Goal: Task Accomplishment & Management: Manage account settings

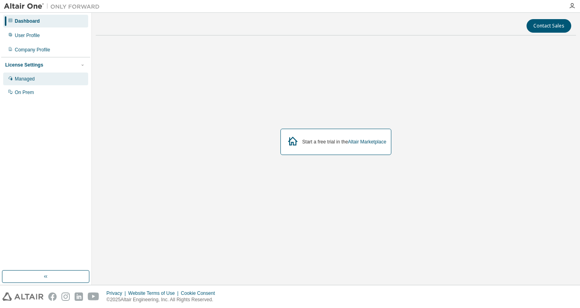
click at [35, 79] on div "Managed" at bounding box center [25, 79] width 20 height 6
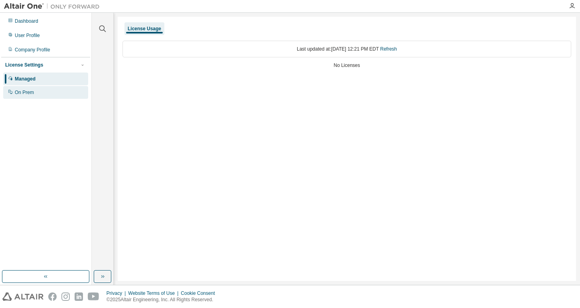
click at [26, 96] on div "On Prem" at bounding box center [45, 92] width 85 height 13
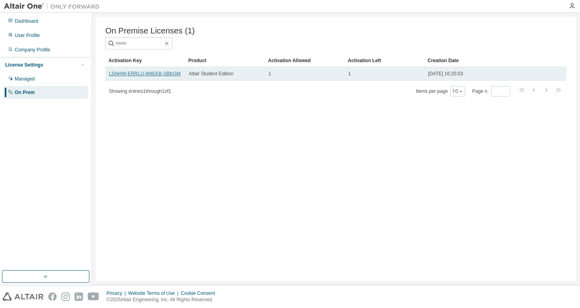
click at [150, 75] on link "LSNHW-ERRLU-9MEKB-SBKGM" at bounding box center [145, 74] width 72 height 6
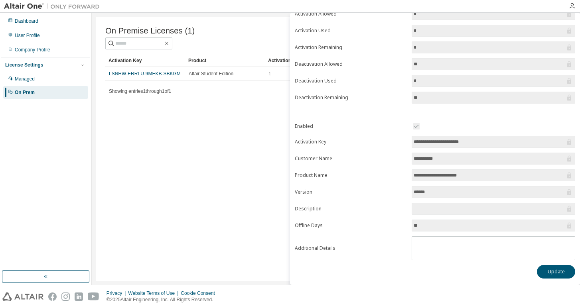
scroll to position [59, 0]
click at [191, 147] on div "On Premise Licenses (1) Clear Load Save Save As Field Operator Value Select fil…" at bounding box center [336, 149] width 480 height 264
click at [24, 22] on div "Dashboard" at bounding box center [27, 21] width 24 height 6
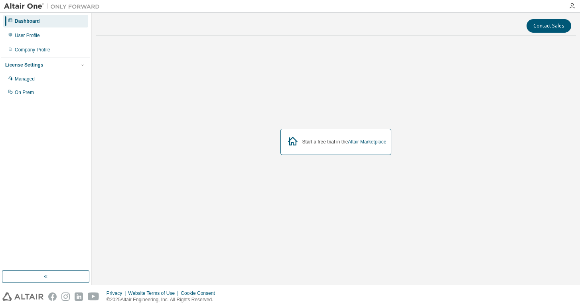
click at [443, 26] on div "Contact Sales" at bounding box center [335, 26] width 471 height 14
click at [39, 39] on div "User Profile" at bounding box center [45, 35] width 85 height 13
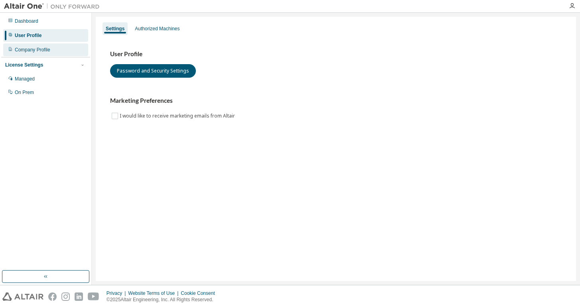
click at [33, 51] on div "Company Profile" at bounding box center [32, 50] width 35 height 6
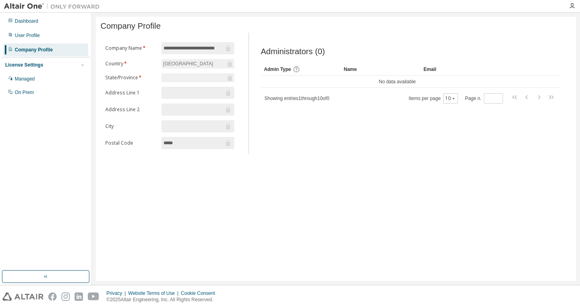
scroll to position [4, 0]
click at [54, 82] on div "Managed" at bounding box center [45, 79] width 85 height 13
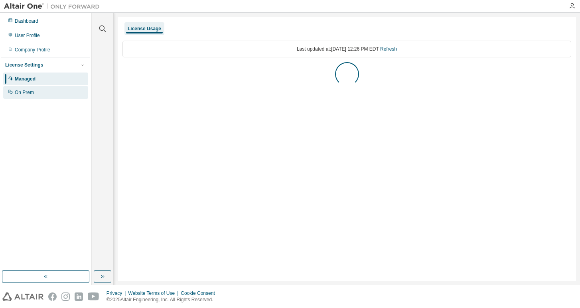
click at [49, 91] on div "On Prem" at bounding box center [45, 92] width 85 height 13
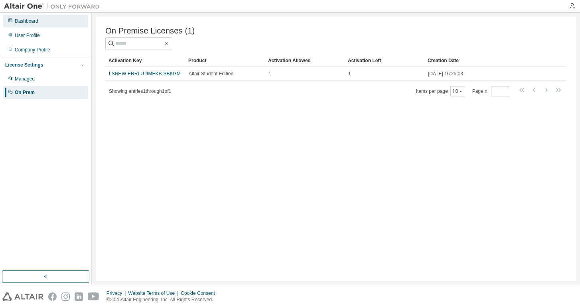
click at [29, 24] on div "Dashboard" at bounding box center [27, 21] width 24 height 6
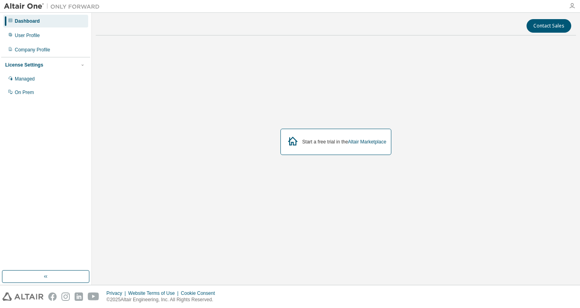
click at [574, 6] on icon "button" at bounding box center [572, 6] width 6 height 6
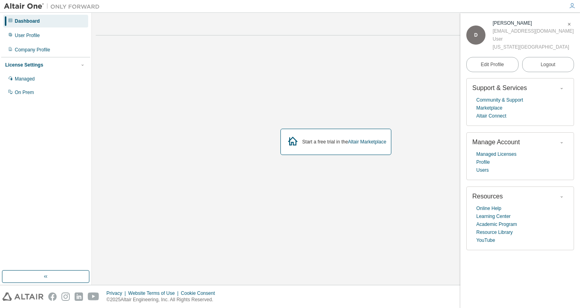
click at [457, 113] on div "Start a free trial in the Altair Marketplace" at bounding box center [336, 142] width 480 height 200
click at [492, 107] on link "Marketplace" at bounding box center [489, 108] width 26 height 8
click at [568, 28] on span "button" at bounding box center [569, 24] width 8 height 13
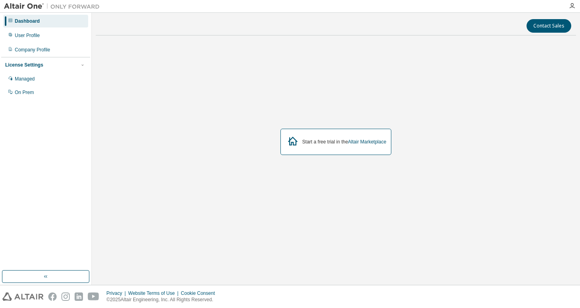
click at [351, 151] on div "Start a free trial in the Altair Marketplace" at bounding box center [335, 142] width 111 height 26
click at [362, 143] on link "Altair Marketplace" at bounding box center [367, 142] width 38 height 6
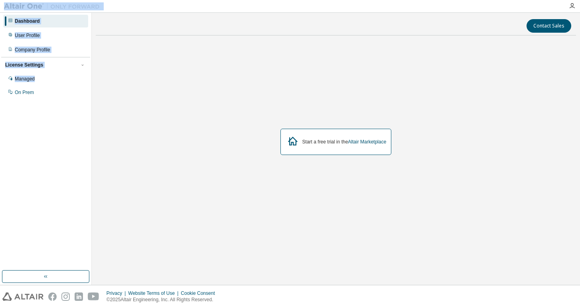
drag, startPoint x: 30, startPoint y: 82, endPoint x: 35, endPoint y: -4, distance: 85.5
click at [35, 0] on html "Dashboard User Profile Company Profile License Settings Managed On Prem Contact…" at bounding box center [290, 154] width 580 height 308
click at [41, 85] on div "Managed" at bounding box center [45, 79] width 85 height 13
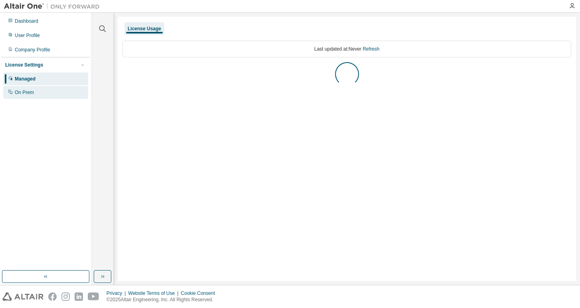
click at [40, 96] on div "On Prem" at bounding box center [45, 92] width 85 height 13
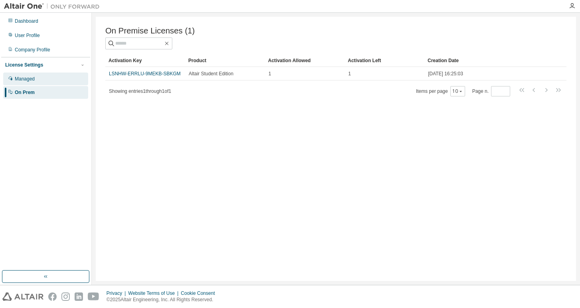
click at [37, 83] on div "Managed" at bounding box center [45, 79] width 85 height 13
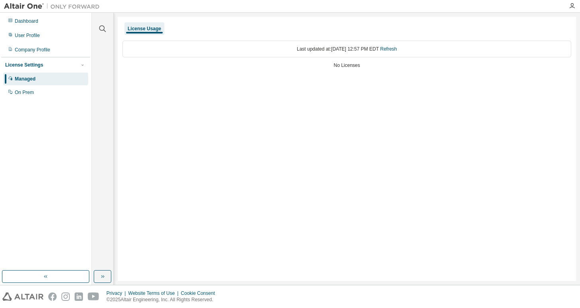
click at [42, 59] on div "License Settings Managed On Prem" at bounding box center [45, 78] width 89 height 43
click at [34, 16] on div "Dashboard" at bounding box center [45, 21] width 85 height 13
click at [38, 19] on div "Dashboard" at bounding box center [27, 21] width 24 height 6
